Goal: Obtain resource: Obtain resource

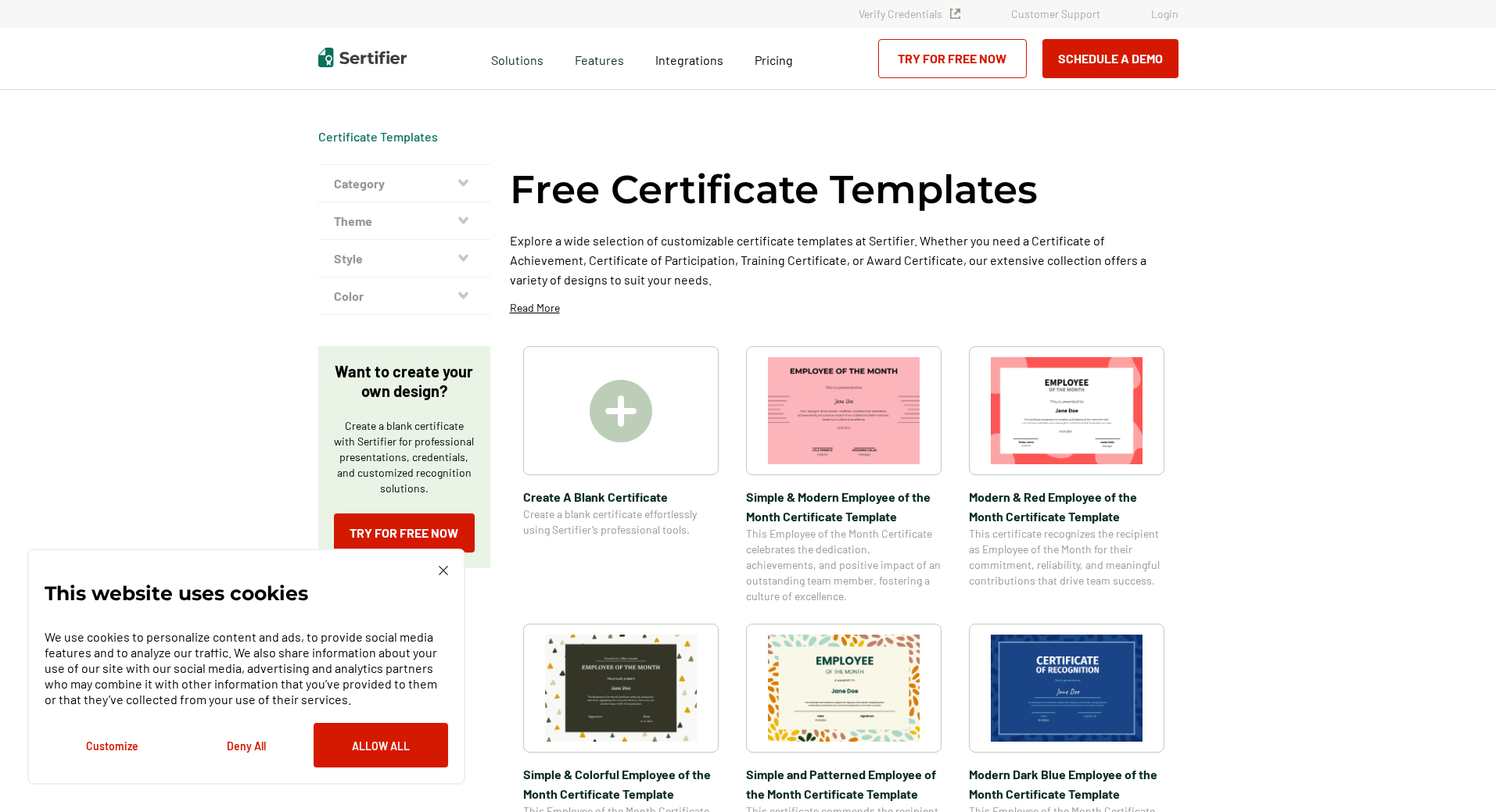
click at [827, 661] on img at bounding box center [843, 688] width 152 height 107
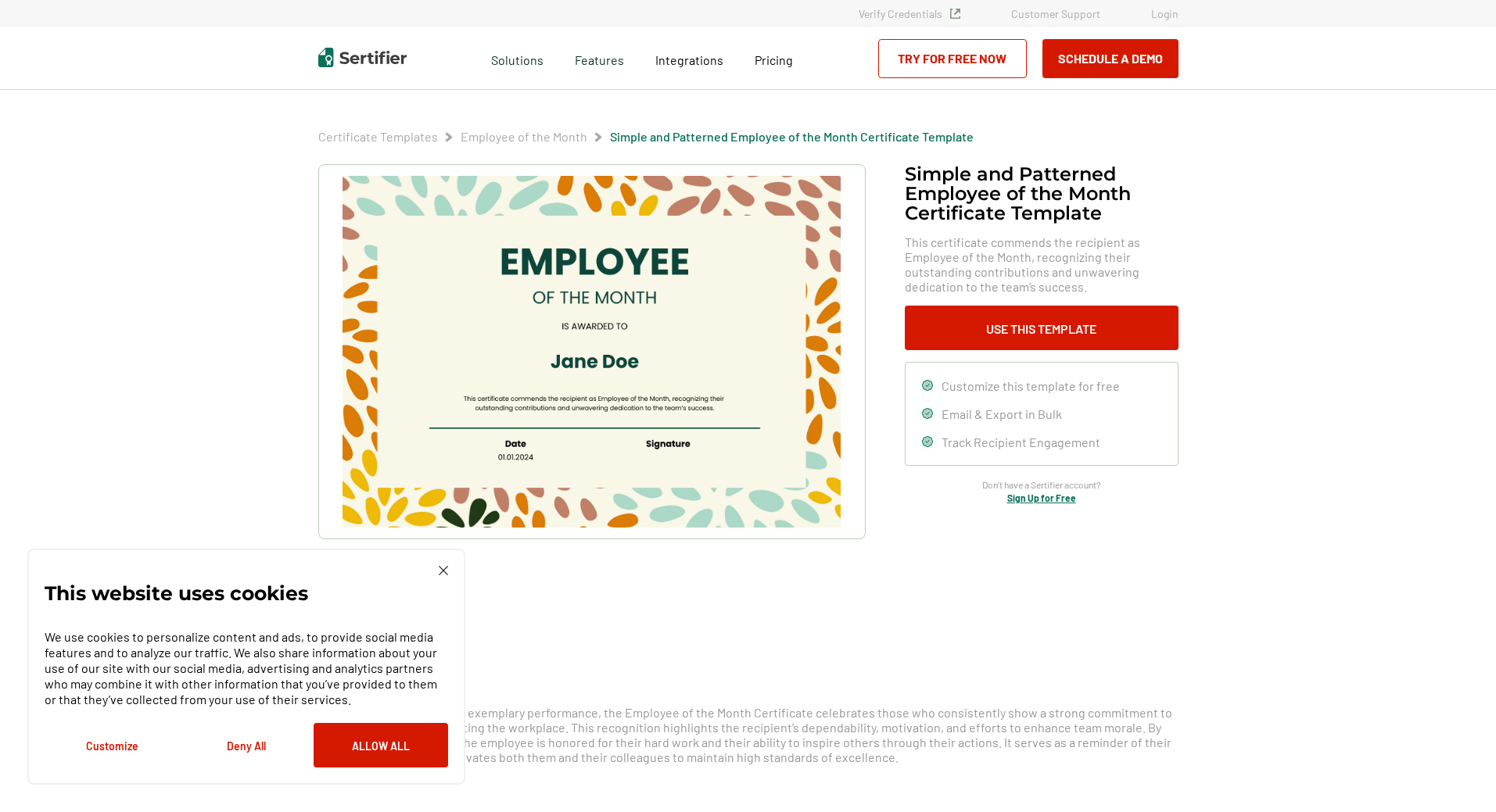
click at [629, 360] on img at bounding box center [590, 352] width 497 height 352
click at [1106, 333] on button "Use This Template" at bounding box center [1041, 328] width 273 height 45
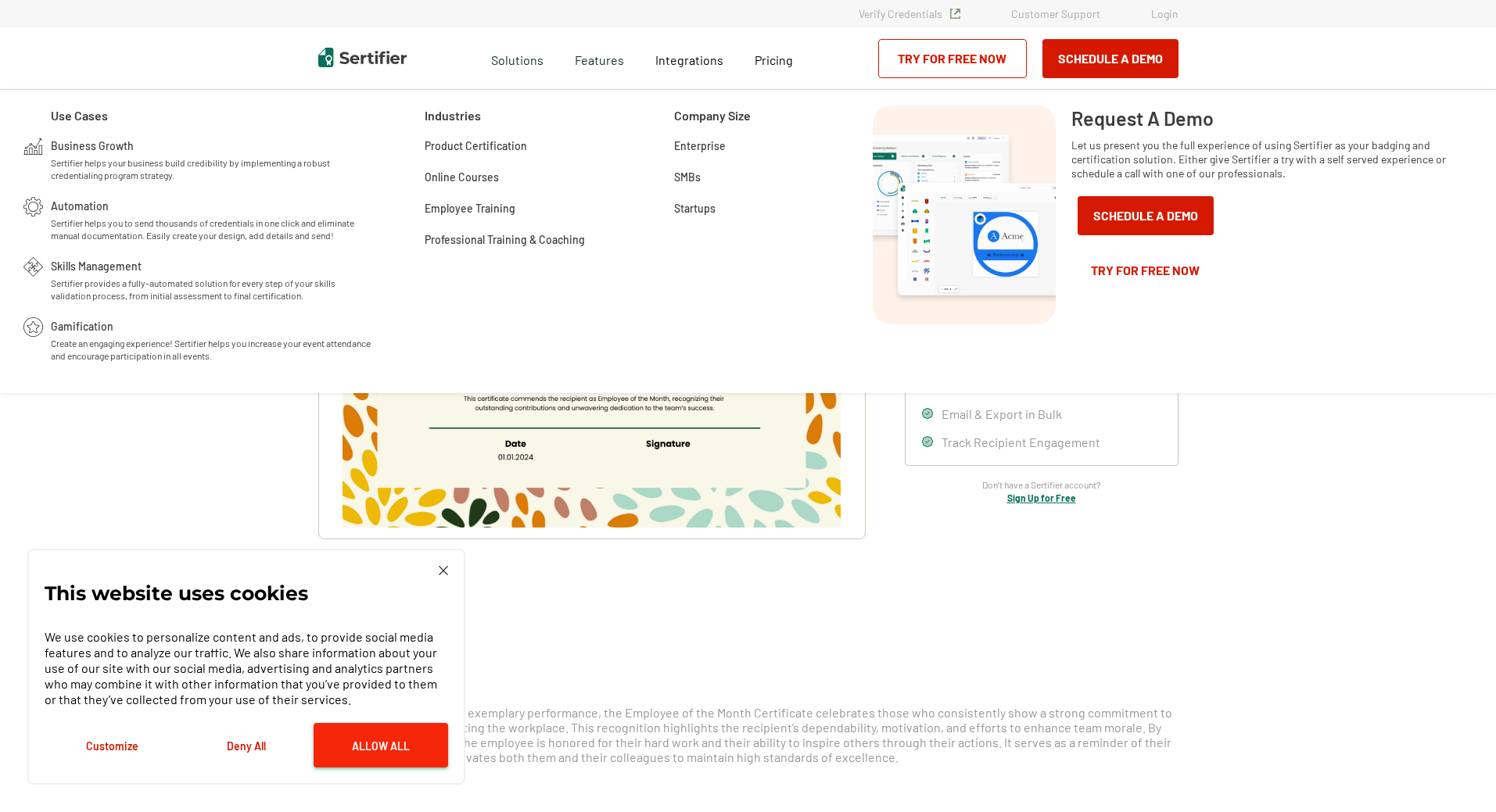
click at [414, 758] on button "Allow All" at bounding box center [380, 746] width 134 height 45
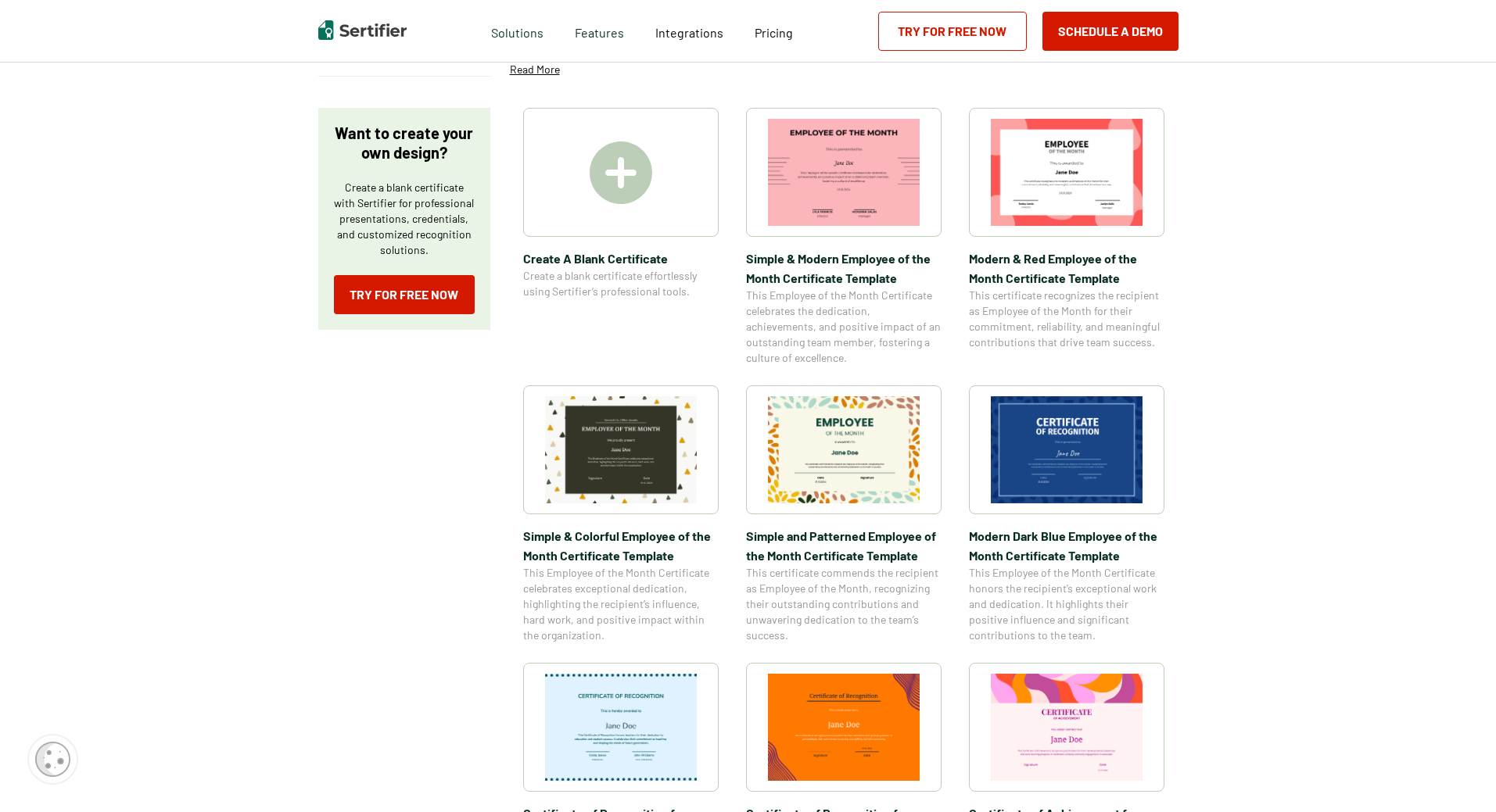
scroll to position [234, 0]
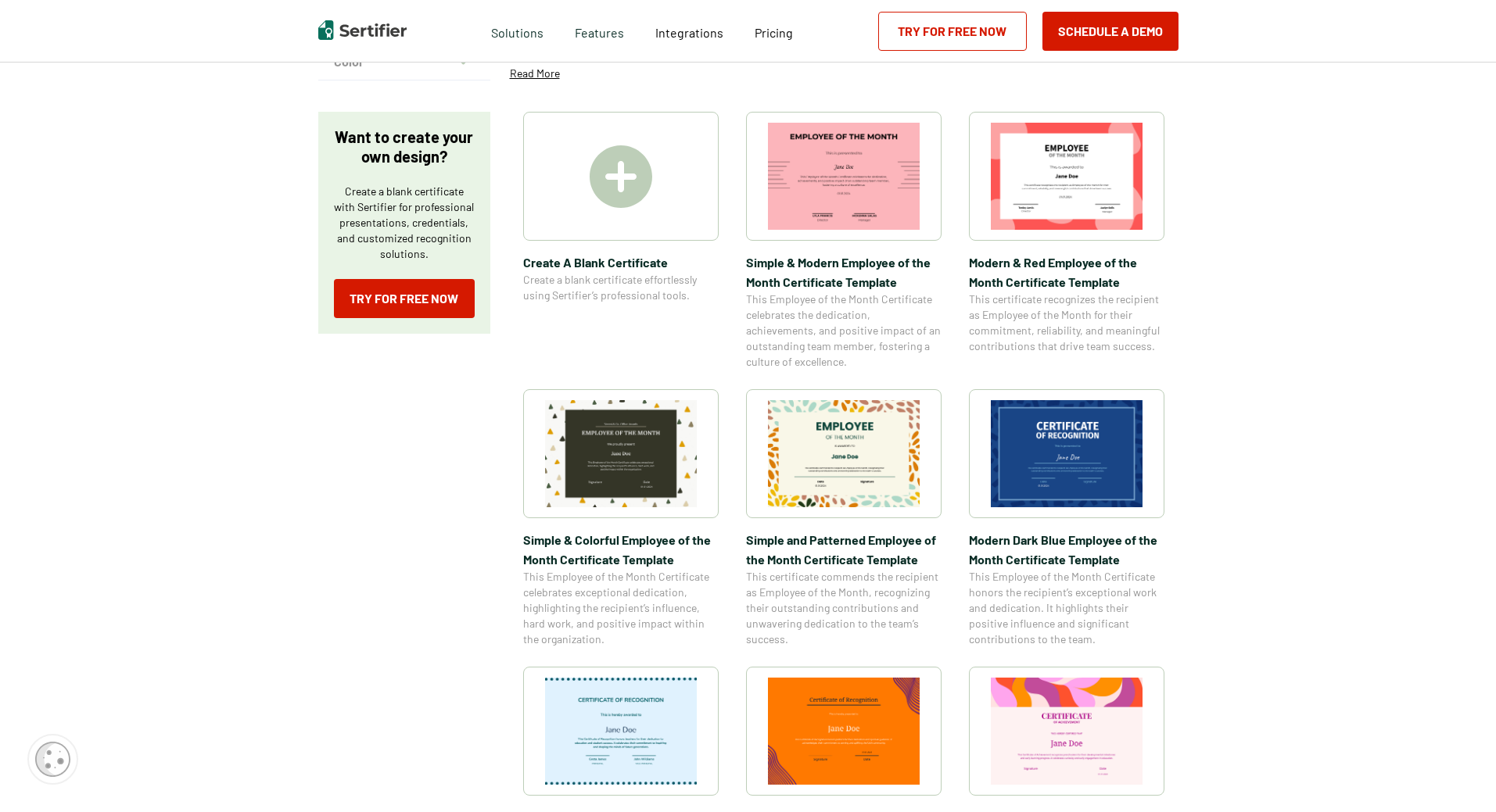
click at [1100, 153] on img at bounding box center [1066, 176] width 152 height 107
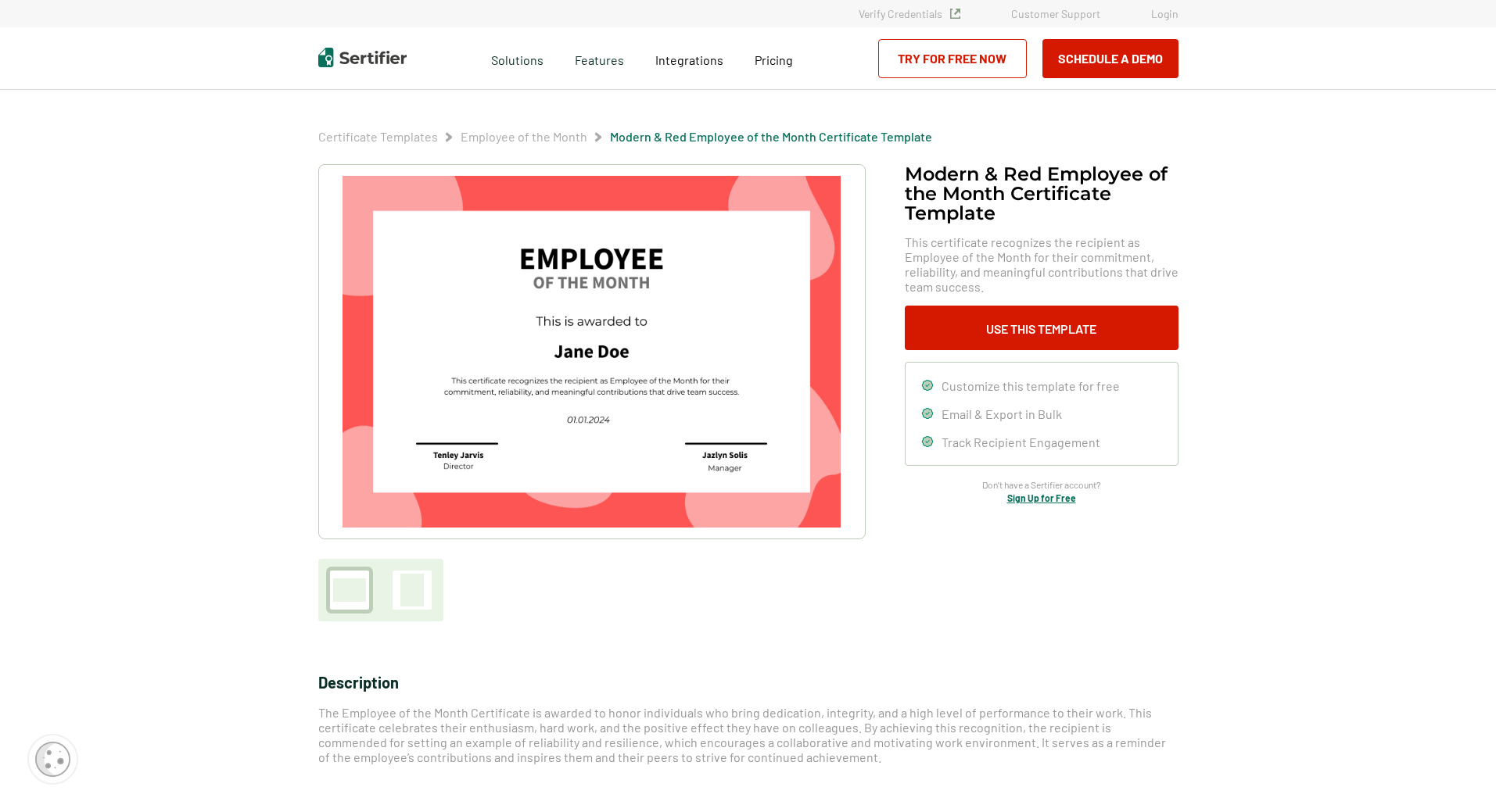
click at [629, 368] on img at bounding box center [590, 352] width 497 height 352
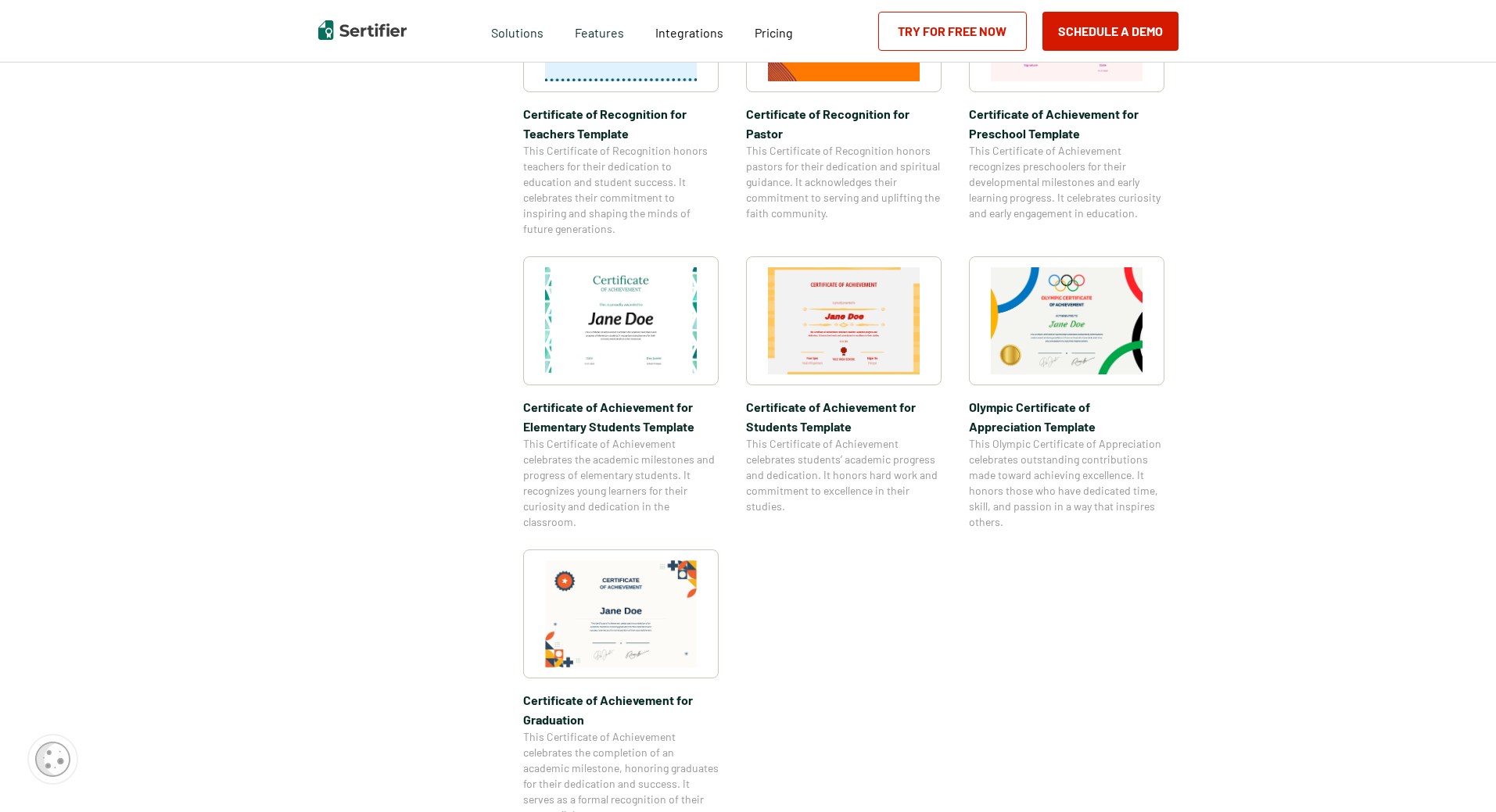
scroll to position [1016, 0]
